Goal: Find specific page/section: Find specific page/section

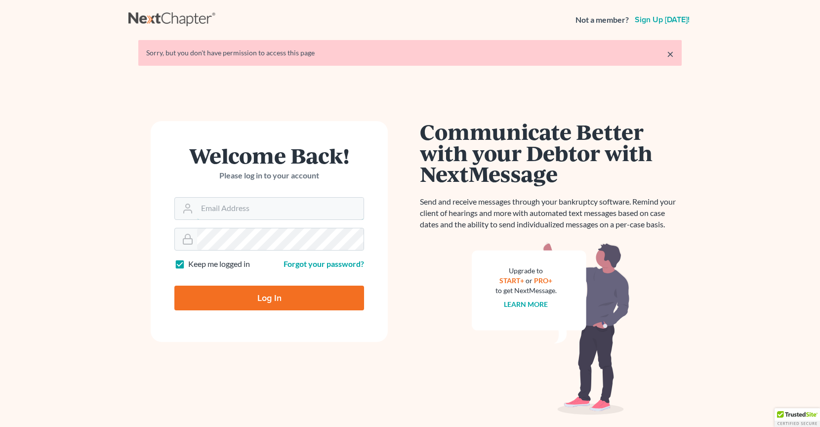
type input "[PERSON_NAME][EMAIL_ADDRESS][DOMAIN_NAME]"
click at [331, 299] on input "Log In" at bounding box center [269, 298] width 190 height 25
type input "Thinking..."
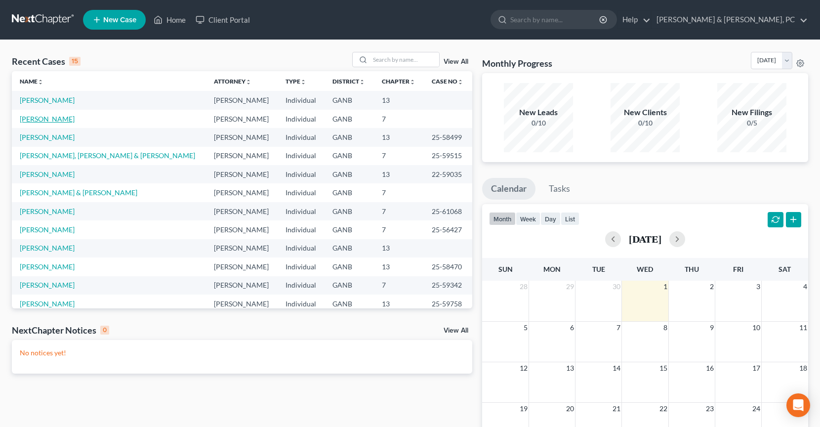
click at [47, 122] on link "[PERSON_NAME]" at bounding box center [47, 119] width 55 height 8
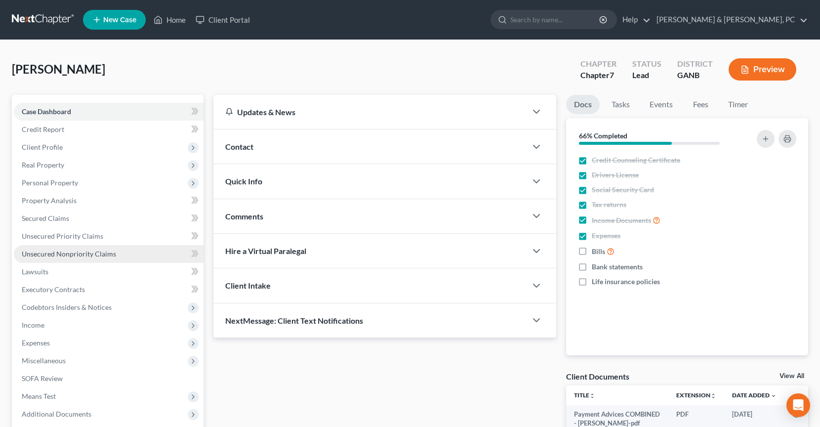
click at [72, 251] on span "Unsecured Nonpriority Claims" at bounding box center [69, 254] width 94 height 8
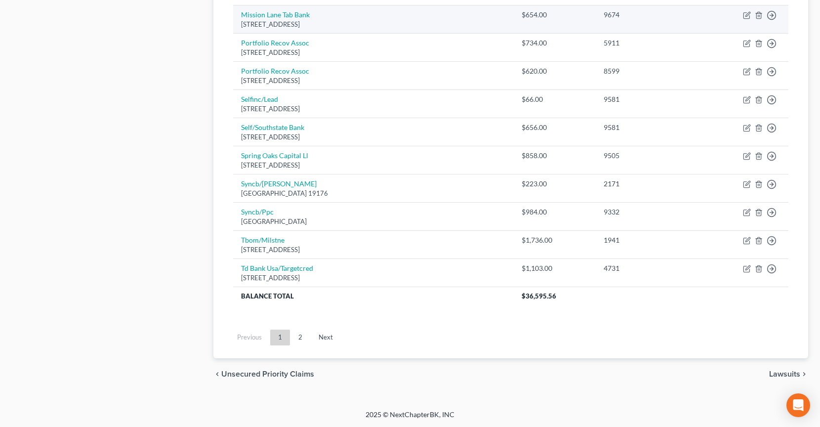
scroll to position [714, 0]
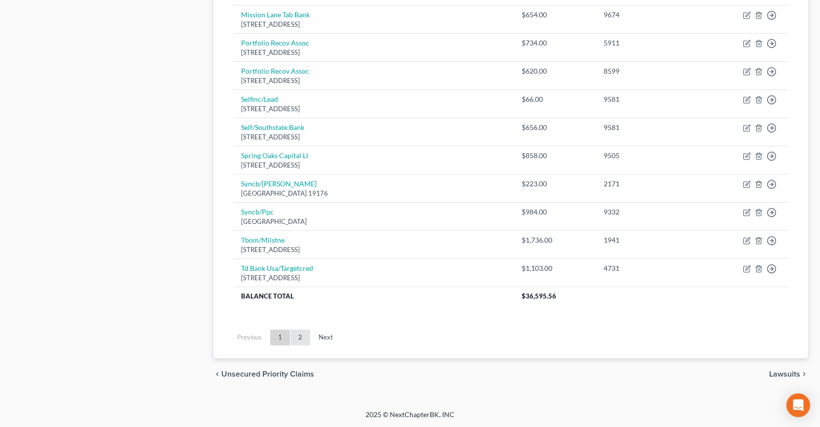
click at [297, 335] on link "2" at bounding box center [301, 338] width 20 height 16
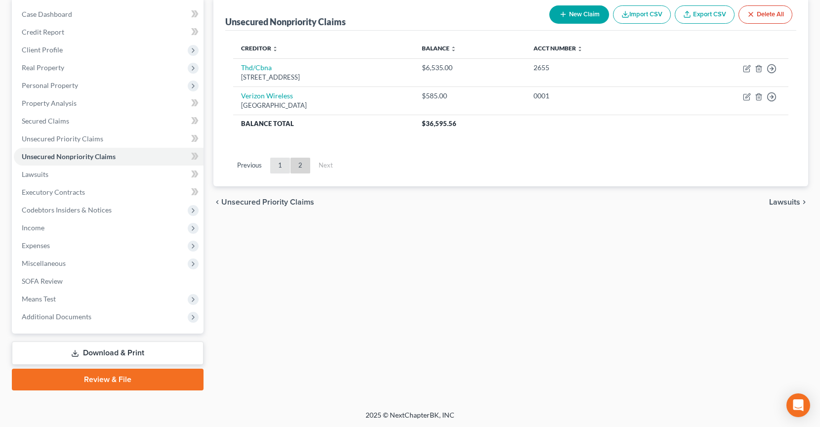
click at [281, 170] on link "1" at bounding box center [280, 166] width 20 height 16
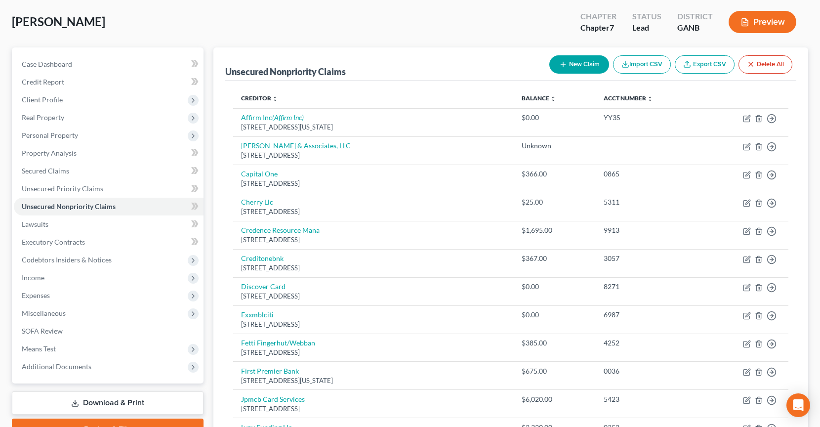
scroll to position [0, 0]
